Goal: Navigation & Orientation: Go to known website

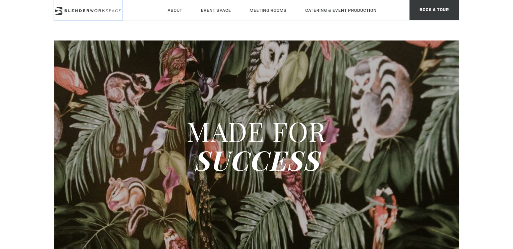
click at [78, 10] on icon at bounding box center [87, 11] width 67 height 8
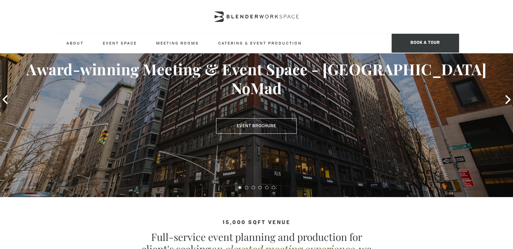
scroll to position [34, 0]
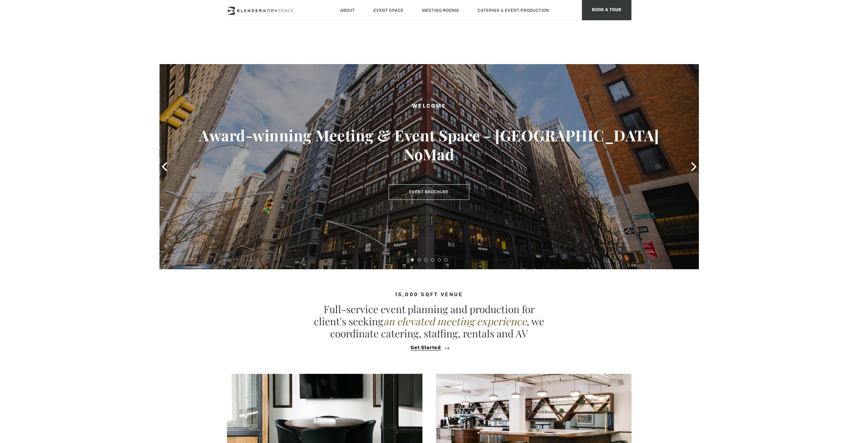
scroll to position [835, 0]
